Goal: Information Seeking & Learning: Learn about a topic

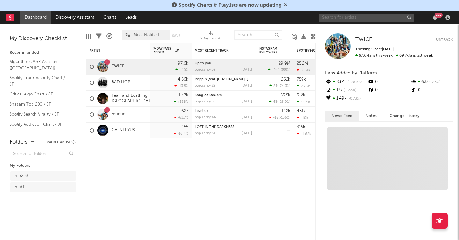
click at [353, 18] on input "text" at bounding box center [366, 18] width 96 height 8
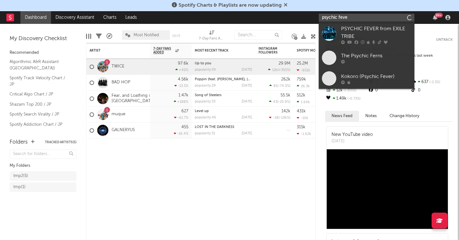
type input "psychic fever"
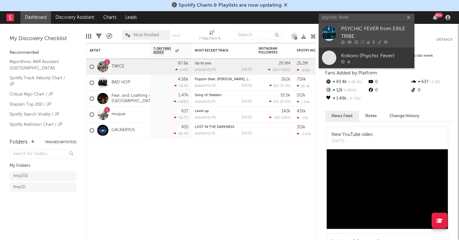
click at [349, 36] on div "PSYCHIC FEVER from EXILE TRIBE" at bounding box center [376, 32] width 70 height 15
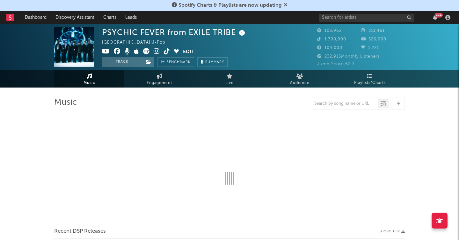
select select "6m"
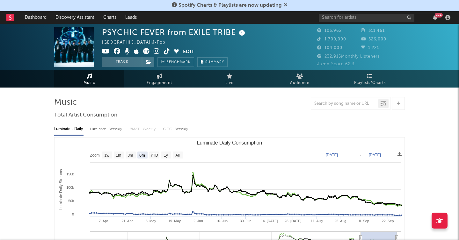
click at [124, 34] on div "PSYCHIC FEVER from EXILE TRIBE" at bounding box center [174, 32] width 145 height 11
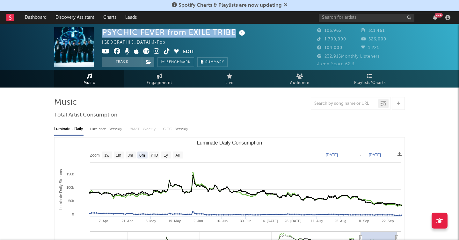
copy div "PSYCHIC FEVER from EXILE TRIBE"
click at [305, 81] on span "Audience" at bounding box center [299, 83] width 19 height 8
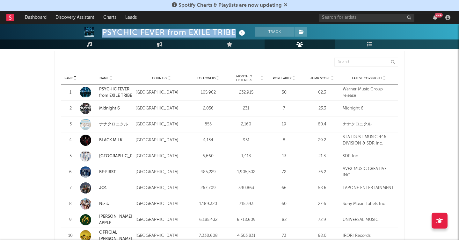
scroll to position [614, 0]
